Goal: Task Accomplishment & Management: Use online tool/utility

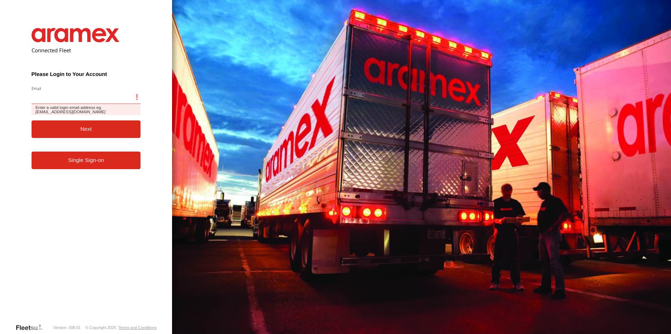
click at [109, 104] on input "Email" at bounding box center [86, 97] width 109 height 13
type input "**********"
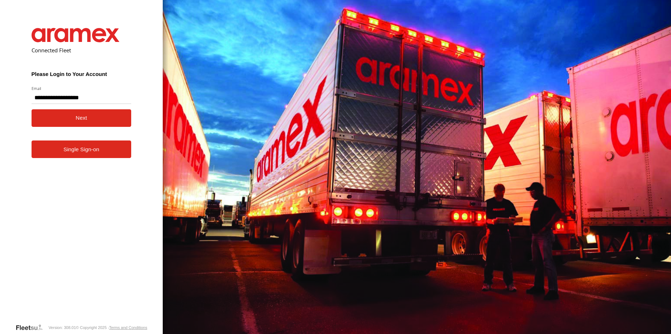
click at [84, 119] on button "Next" at bounding box center [82, 118] width 100 height 18
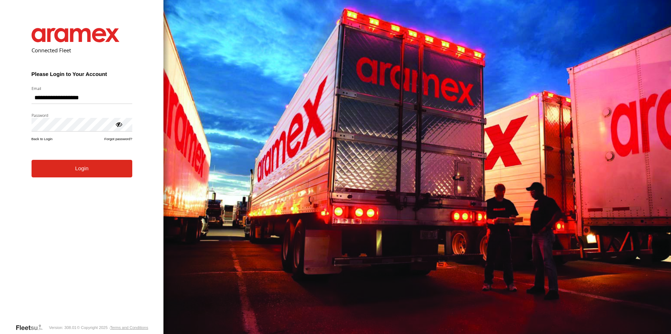
click at [91, 173] on button "Login" at bounding box center [82, 169] width 101 height 18
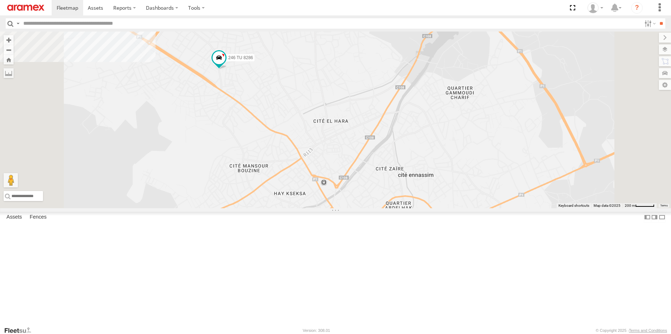
click at [168, 25] on span at bounding box center [162, 19] width 13 height 13
click at [339, 76] on div "245 TU 9057 245 TU 9053 246 TU 8284 231 TU 3157 245 TU 9066 245 TU 9056 245 TU …" at bounding box center [335, 120] width 671 height 177
click at [225, 64] on span at bounding box center [219, 57] width 13 height 13
click at [392, 105] on div "245 TU 9057 245 TU 9053 246 TU 8284 231 TU 3157 245 TU 9066 245 TU 9056 245 TU …" at bounding box center [335, 120] width 671 height 177
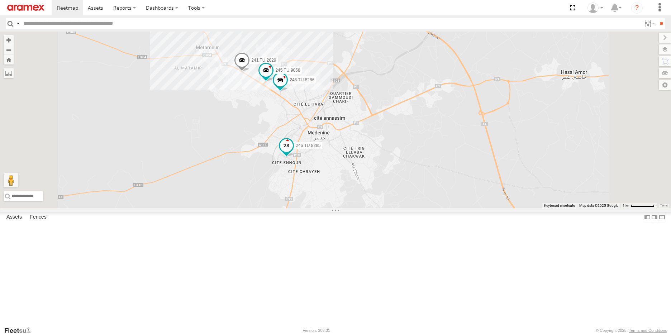
click at [293, 152] on span at bounding box center [286, 145] width 13 height 13
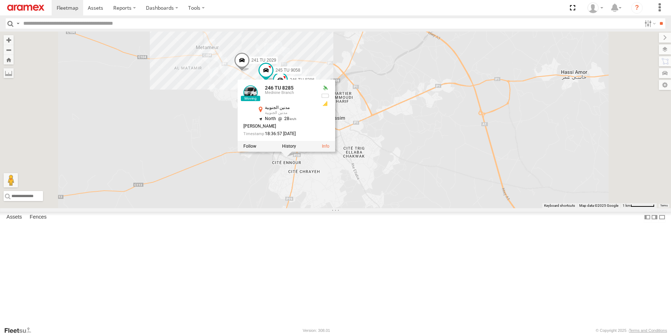
click at [302, 182] on div "245 TU 9057 245 TU 9053 246 TU 8284 231 TU 3157 245 TU 9066 245 TU 9056 245 TU …" at bounding box center [335, 120] width 671 height 177
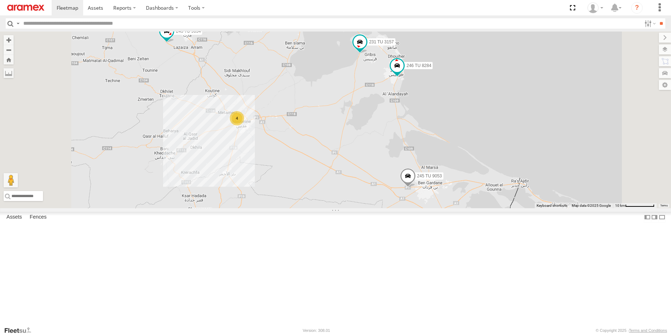
click at [416, 187] on span at bounding box center [408, 177] width 16 height 19
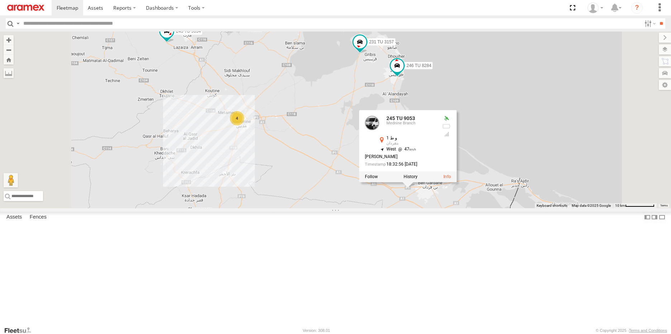
click at [476, 208] on div "245 TU 9057 245 TU 9053 246 TU 8284 231 TU 3157 245 TU 9066 245 TU 9056 245 TU …" at bounding box center [335, 120] width 671 height 177
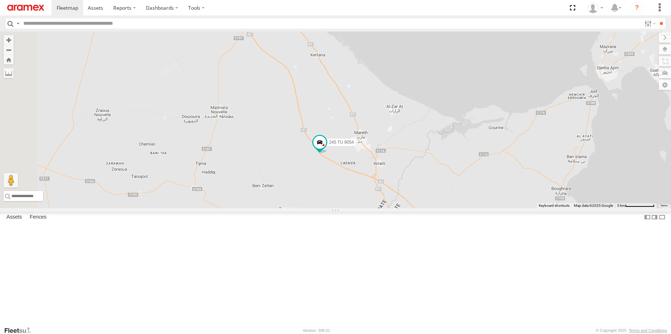
drag, startPoint x: 323, startPoint y: 132, endPoint x: 545, endPoint y: 277, distance: 265.6
click at [545, 208] on div "245 TU 9057 245 TU 9053 246 TU 8284 231 TU 3157 245 TU 9066 245 TU 9056 245 TU …" at bounding box center [335, 120] width 671 height 177
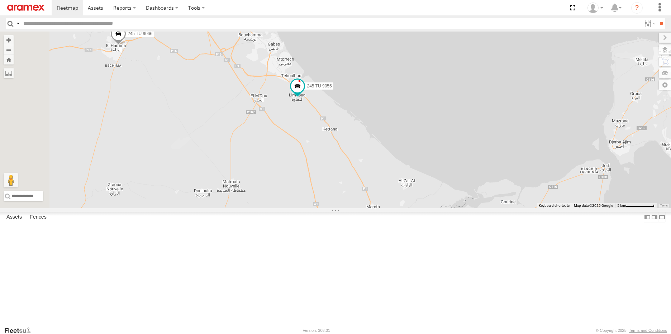
drag, startPoint x: 402, startPoint y: 144, endPoint x: 411, endPoint y: 225, distance: 80.7
click at [411, 208] on div "245 TU 9057 245 TU 9053 246 TU 8284 231 TU 3157 245 TU 9066 245 TU 9056 245 TU …" at bounding box center [335, 120] width 671 height 177
click at [304, 92] on span at bounding box center [297, 86] width 13 height 13
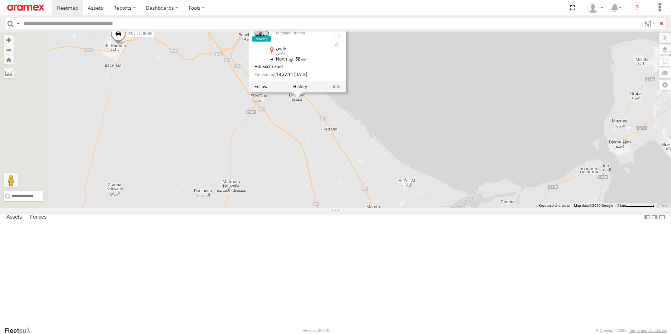
click at [390, 184] on div "245 TU 9057 245 TU 9053 246 TU 8284 231 TU 3157 245 TU 9066 245 TU 9056 245 TU …" at bounding box center [335, 120] width 671 height 177
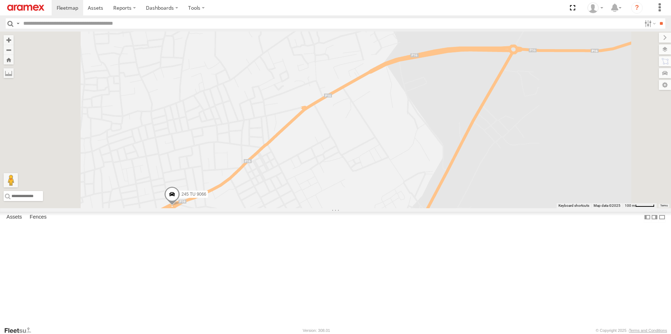
click at [180, 206] on span at bounding box center [172, 195] width 16 height 19
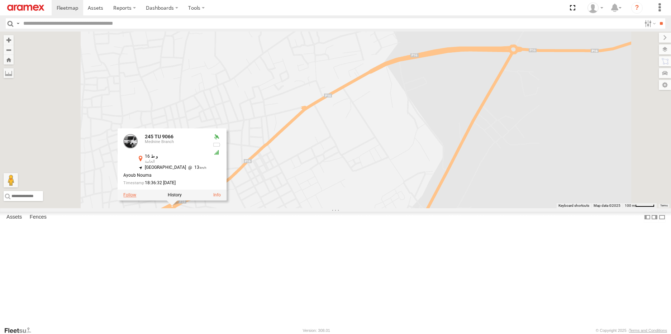
click at [136, 197] on label at bounding box center [129, 194] width 13 height 5
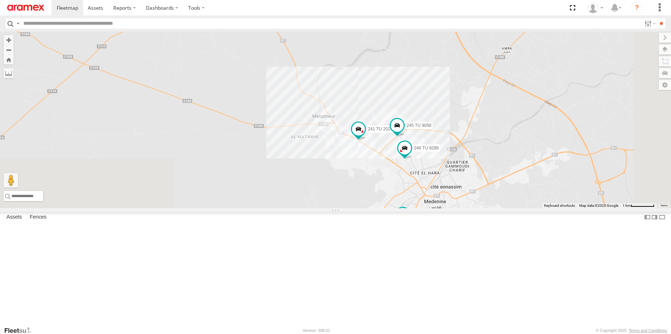
drag, startPoint x: 458, startPoint y: 273, endPoint x: 317, endPoint y: 114, distance: 213.0
click at [317, 114] on div "245 TU 9057 245 TU 9053 246 TU 8284 231 TU 3157 245 TU 9066 245 TU 9056 245 TU …" at bounding box center [335, 120] width 671 height 177
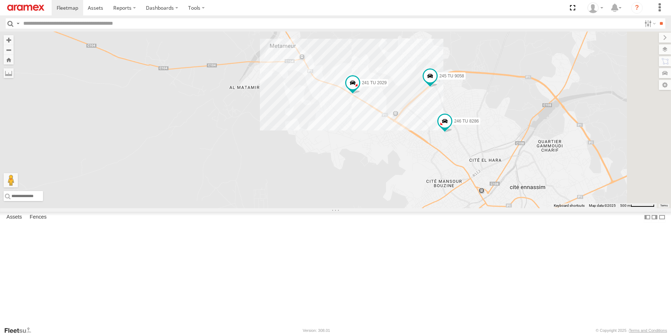
drag, startPoint x: 420, startPoint y: 241, endPoint x: 343, endPoint y: 149, distance: 119.6
click at [343, 149] on div "245 TU 9057 245 TU 9053 246 TU 8284 231 TU 3157 245 TU 9066 245 TU 9056 245 TU …" at bounding box center [335, 120] width 671 height 177
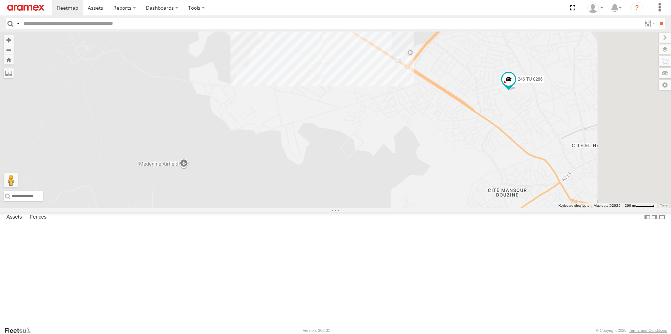
drag, startPoint x: 433, startPoint y: 192, endPoint x: 345, endPoint y: 120, distance: 113.3
click at [345, 120] on div "245 TU 9057 245 TU 9053 246 TU 8284 231 TU 3157 245 TU 9066 245 TU 9056 245 TU …" at bounding box center [335, 120] width 671 height 177
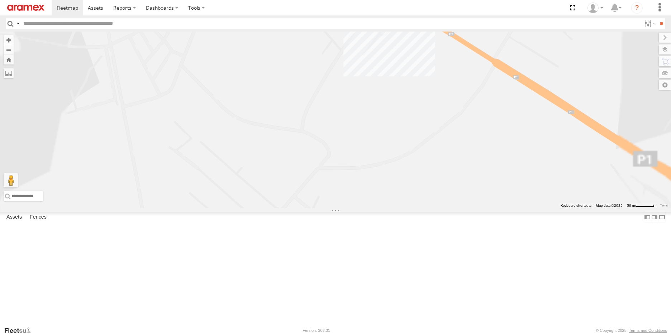
drag, startPoint x: 366, startPoint y: 129, endPoint x: 362, endPoint y: 349, distance: 220.5
click at [362, 334] on html at bounding box center [335, 167] width 671 height 334
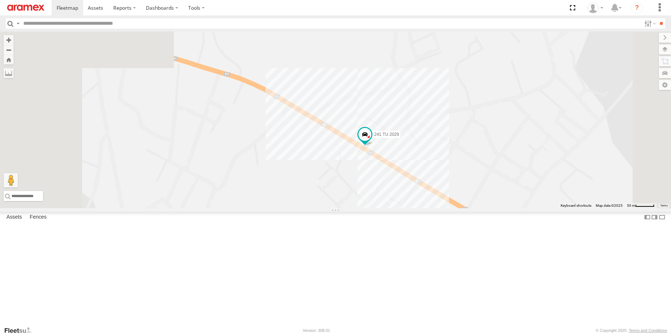
drag, startPoint x: 338, startPoint y: 172, endPoint x: 348, endPoint y: 349, distance: 177.7
click at [348, 334] on html at bounding box center [335, 167] width 671 height 334
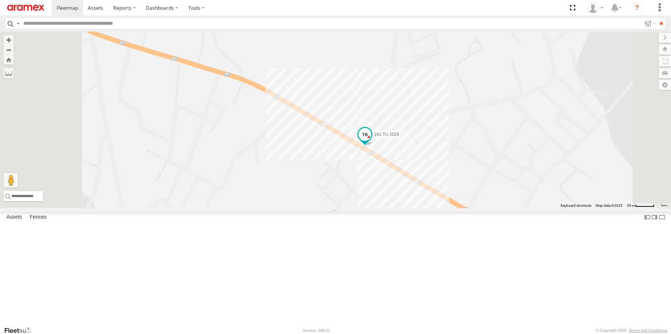
click at [371, 141] on span at bounding box center [364, 134] width 13 height 13
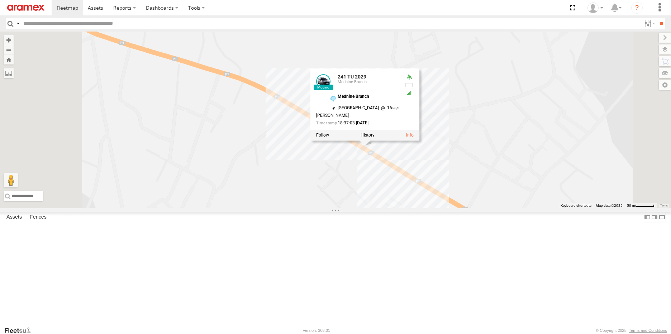
click at [435, 208] on div "245 TU 9057 245 TU 9053 246 TU 8284 231 TU 3157 245 TU 9066 245 TU 9056 245 TU …" at bounding box center [335, 120] width 671 height 177
